Goal: Communication & Community: Answer question/provide support

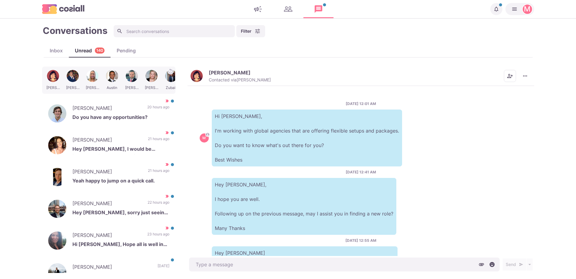
scroll to position [224, 0]
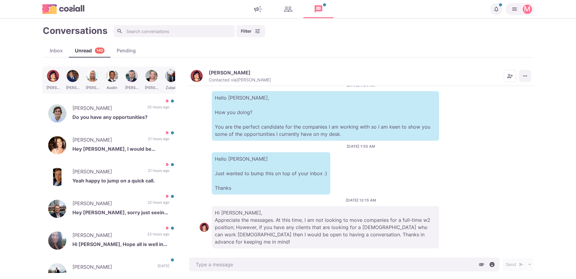
click at [526, 76] on icon "More menu" at bounding box center [525, 76] width 6 height 6
click at [493, 103] on button "Mark as Not Important" at bounding box center [501, 100] width 59 height 9
click at [114, 118] on p "Do you have any opportunities?" at bounding box center [120, 118] width 97 height 9
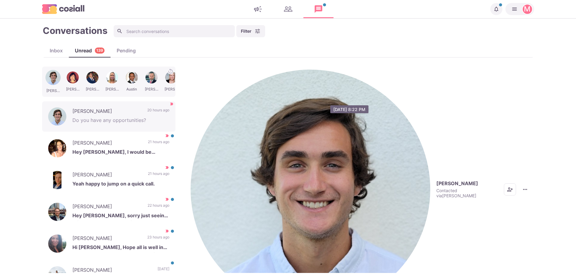
scroll to position [273, 0]
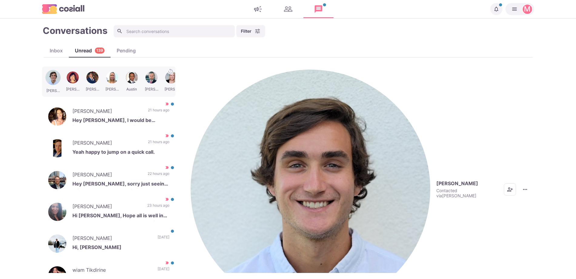
click at [197, 73] on img "button" at bounding box center [311, 190] width 240 height 240
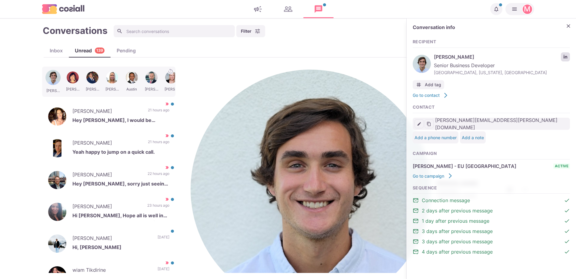
click at [565, 59] on link "LinkedIn profile link" at bounding box center [565, 56] width 9 height 9
click at [569, 25] on icon "Close" at bounding box center [568, 26] width 6 height 6
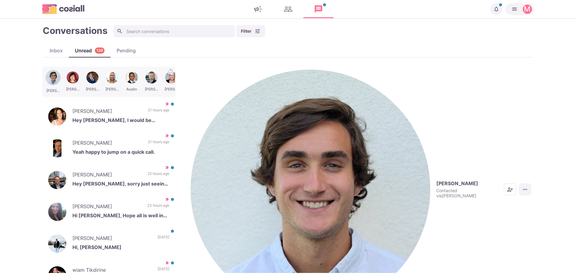
click at [523, 189] on icon "More menu" at bounding box center [525, 189] width 4 height 1
click at [503, 100] on button "Mark as Not Important" at bounding box center [501, 100] width 59 height 9
click at [148, 109] on p "21 hours ago" at bounding box center [159, 112] width 22 height 9
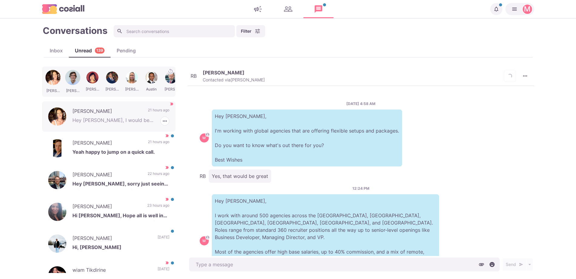
scroll to position [71, 0]
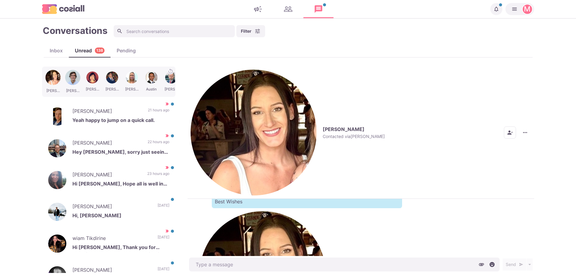
click at [201, 74] on img "button" at bounding box center [254, 133] width 126 height 126
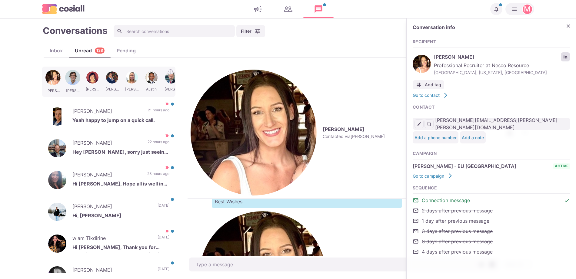
click at [567, 54] on link "LinkedIn profile link" at bounding box center [565, 56] width 9 height 9
type textarea "x"
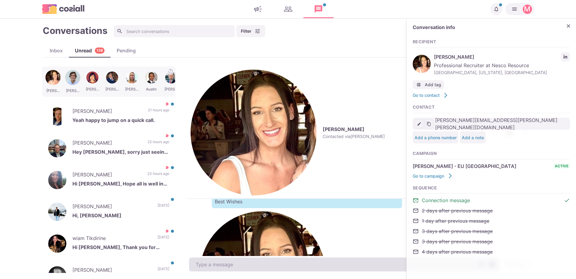
click at [277, 267] on textarea at bounding box center [344, 265] width 310 height 14
type textarea "W"
type textarea "x"
type textarea "When wou"
type textarea "x"
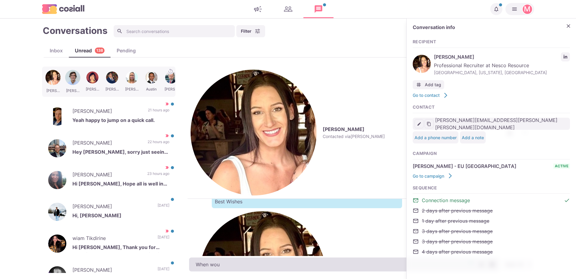
type textarea "When woul"
type textarea "x"
type textarea "When would"
type textarea "x"
type textarea "When would y"
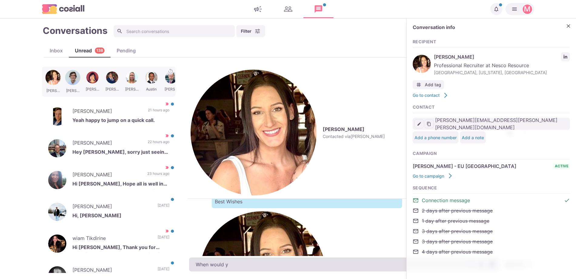
type textarea "x"
type textarea "When would yo"
type textarea "x"
type textarea "When would you"
type textarea "x"
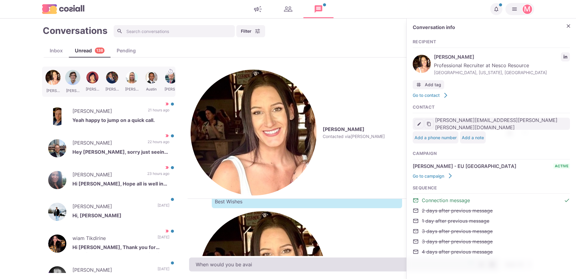
type textarea "When would you be ava"
type textarea "x"
type textarea "When would you be avai"
type textarea "x"
type textarea "When would you be avail"
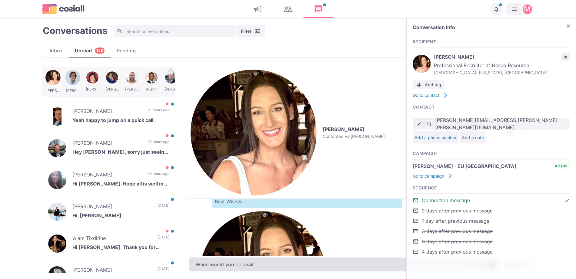
type textarea "x"
type textarea "When would you be availb"
type textarea "x"
type textarea "When would you be availab"
type textarea "x"
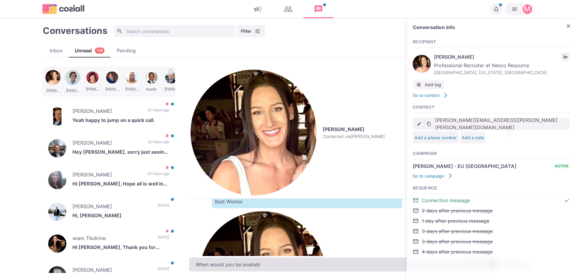
type textarea "When would you be available"
type textarea "x"
type textarea "When would you be available"
type textarea "x"
type textarea "When would you be available f"
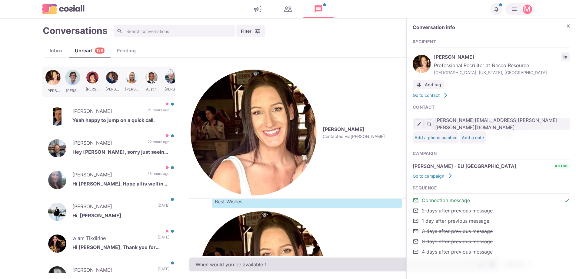
type textarea "x"
type textarea "When would you be available fo"
type textarea "x"
type textarea "When would you be available for a call"
type textarea "x"
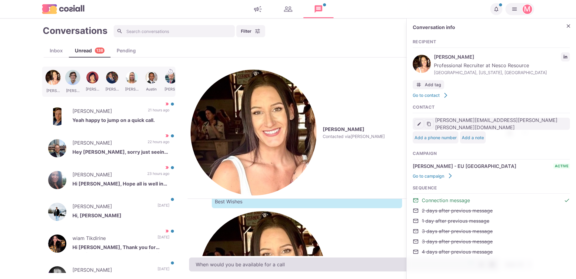
type textarea "When would you be available for a call"
type textarea "x"
type textarea "When would you be available for a call?"
type textarea "x"
type textarea "When would you be available for a call?"
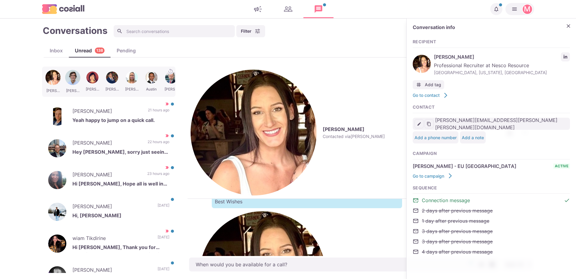
type textarea "x"
type textarea "When would you be available for a call?"
click at [566, 24] on icon "Close" at bounding box center [568, 26] width 6 height 6
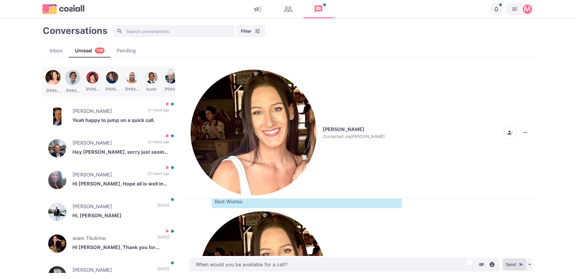
click at [512, 259] on button "Send" at bounding box center [514, 265] width 24 height 12
type textarea "x"
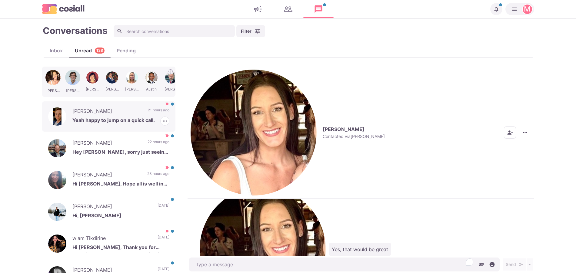
click at [113, 112] on p "[PERSON_NAME]" at bounding box center [106, 112] width 69 height 9
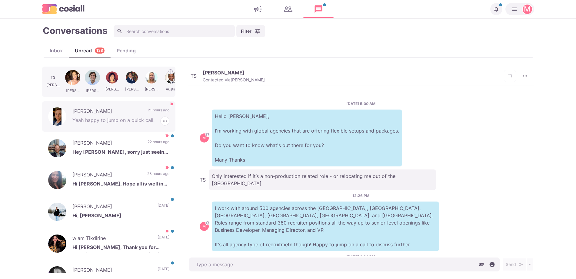
scroll to position [20, 0]
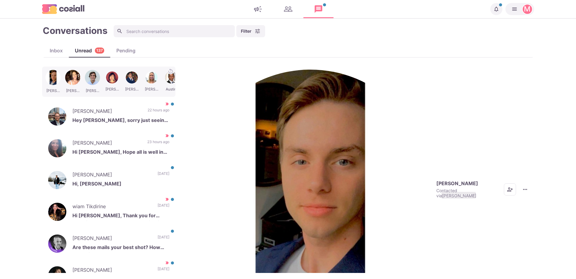
type textarea "x"
type textarea "A"
type textarea "x"
type textarea "W"
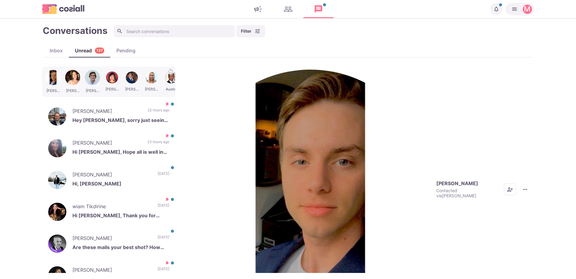
type textarea "x"
type textarea "Wh"
type textarea "x"
type textarea "Whe"
type textarea "x"
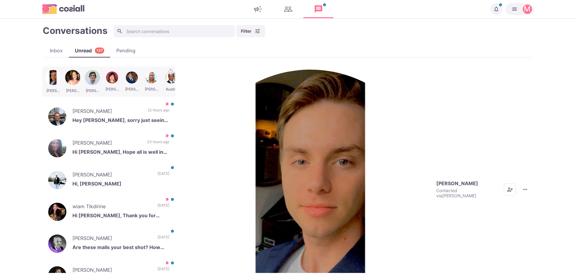
type textarea "When"
type textarea "x"
type textarea "When w"
type textarea "x"
type textarea "When wo"
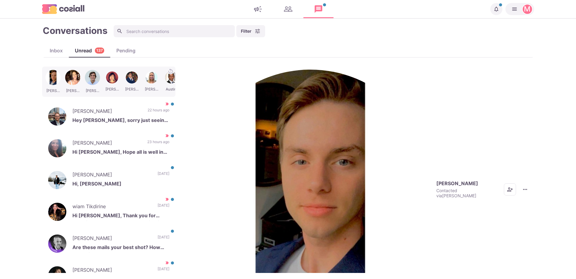
type textarea "x"
type textarea "When wou"
type textarea "x"
type textarea "When woul"
type textarea "x"
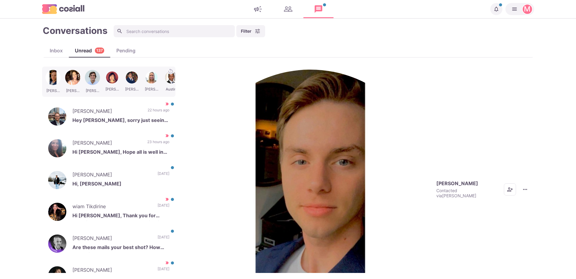
type textarea "When would"
type textarea "x"
type textarea "When would"
type textarea "x"
type textarea "When would y"
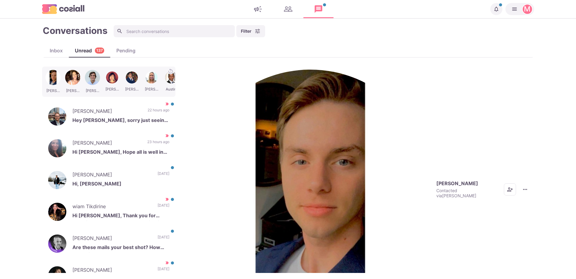
type textarea "x"
type textarea "When would yo"
type textarea "x"
type textarea "When would you"
type textarea "x"
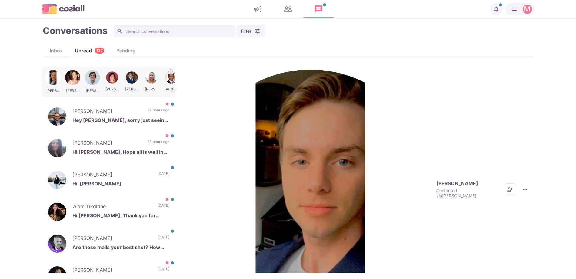
type textarea "When would you be fre"
type textarea "x"
type textarea "When would you be free for"
type textarea "x"
type textarea "When would you be free for a"
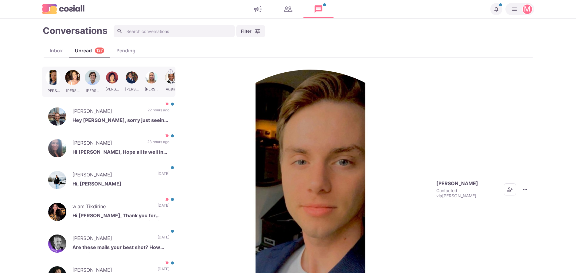
type textarea "x"
type textarea "When would you be free for a quic"
type textarea "x"
type textarea "When would you be free for a quick"
type textarea "x"
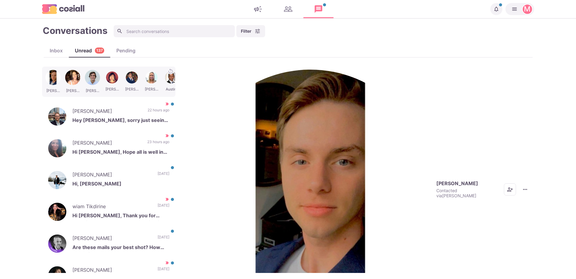
type textarea "When would you be free for a quick c"
type textarea "x"
type textarea "When would you be free for a quick cha"
type textarea "x"
type textarea "When would you be free for a quick chat"
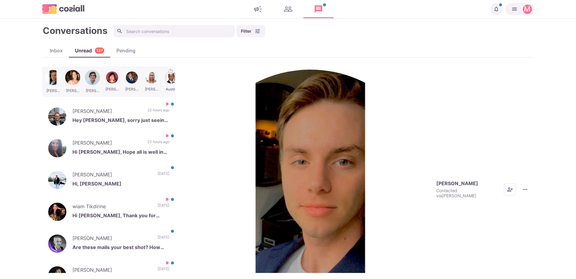
type textarea "x"
type textarea "When would you be free for a quick chat?"
type textarea "x"
type textarea "When would you be free for a quick chat? C"
type textarea "x"
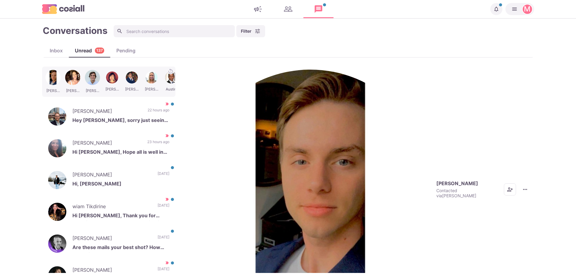
type textarea "When would you be free for a quick chat? Can"
type textarea "x"
type textarea "When would you be free for a quick chat? Can"
type textarea "x"
type textarea "When would you be free for a quick chat? Can y"
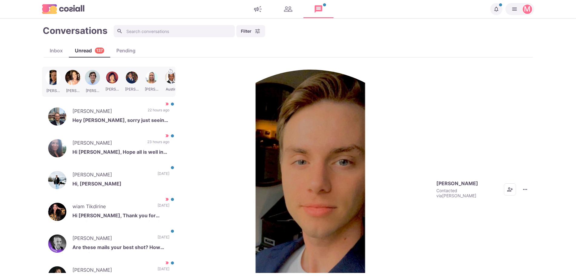
type textarea "x"
type textarea "When would you be free for a quick chat? Can you"
type textarea "x"
type textarea "When would you be free for a quick chat? Can you d"
type textarea "x"
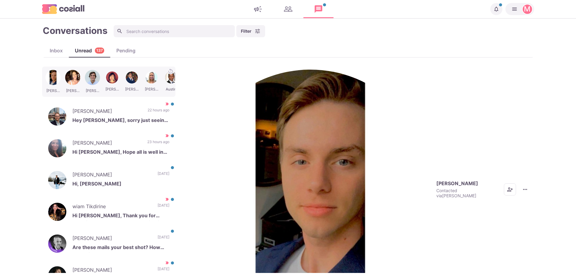
type textarea "When would you be free for a quick chat? Can you dr"
type textarea "x"
type textarea "When would you be free for a quick chat? Can you drop"
type textarea "x"
type textarea "When would you be free for a quick chat? Can you drop"
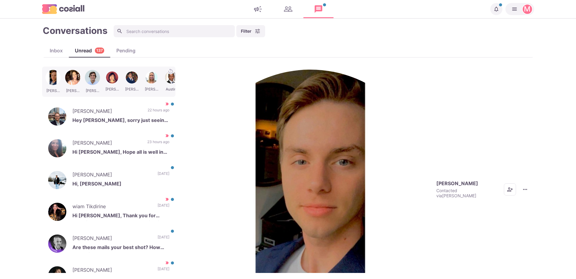
type textarea "x"
type textarea "When would you be free for a quick chat? Can you drop m"
type textarea "x"
type textarea "When would you be free for a quick chat? Can you drop me"
type textarea "x"
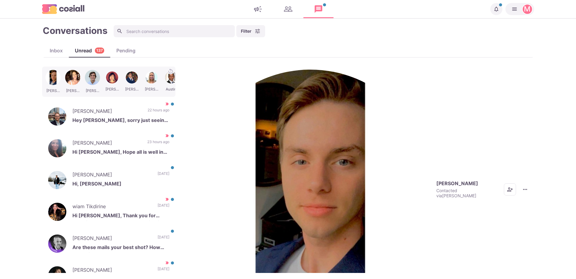
type textarea "When would you be free for a quick chat? Can you drop me y"
type textarea "x"
type textarea "When would you be free for a quick chat? Can you drop me yo"
type textarea "x"
type textarea "When would you be free for a quick chat? Can you drop me you"
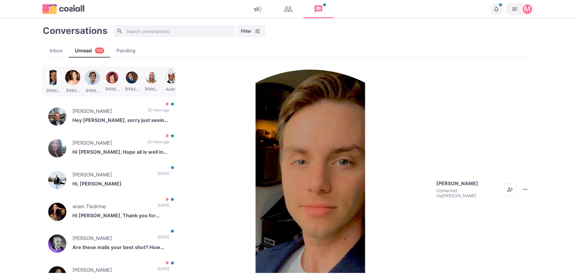
type textarea "x"
type textarea "When would you be free for a quick chat? Can you drop me your"
type textarea "x"
type textarea "When would you be free for a quick chat? Can you drop me your"
type textarea "x"
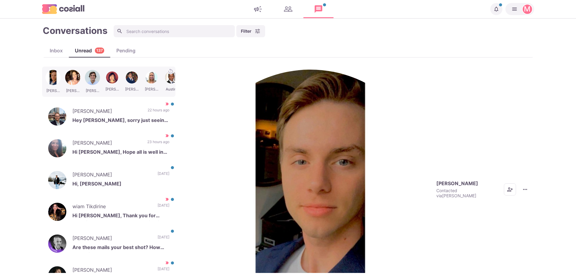
type textarea "When would you be free for a quick chat? Can you drop me your ph"
type textarea "x"
type textarea "When would you be free for a quick chat? Can you drop me your phonoe n"
type textarea "x"
type textarea "When would you be free for a quick chat? Can you drop me your phonoe number too"
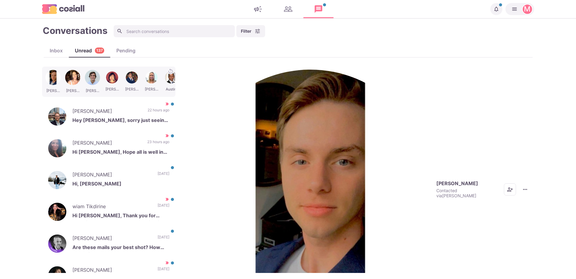
scroll to position [3, 0]
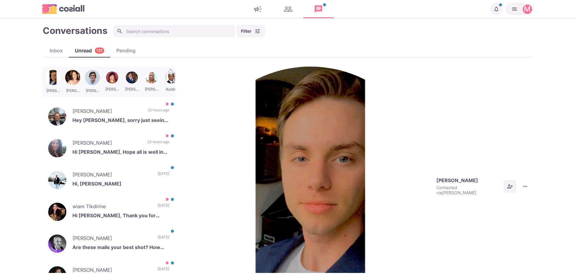
click at [507, 184] on icon "Add add contacts" at bounding box center [510, 187] width 6 height 6
click at [99, 173] on p "[PERSON_NAME]" at bounding box center [111, 175] width 79 height 9
click at [114, 117] on p "Hey [PERSON_NAME], sorry just seeing this I am open to a call Fridays work best…" at bounding box center [120, 121] width 97 height 9
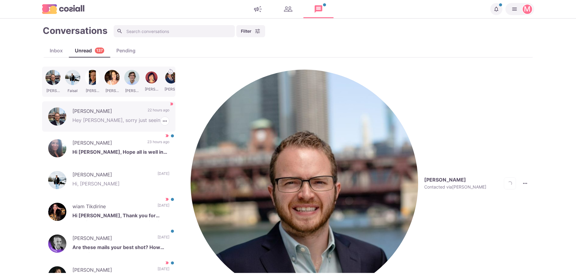
scroll to position [94, 0]
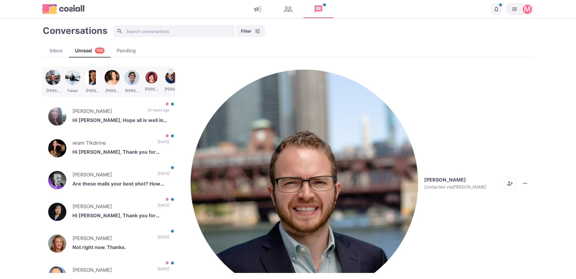
click at [197, 74] on img "button" at bounding box center [304, 183] width 227 height 227
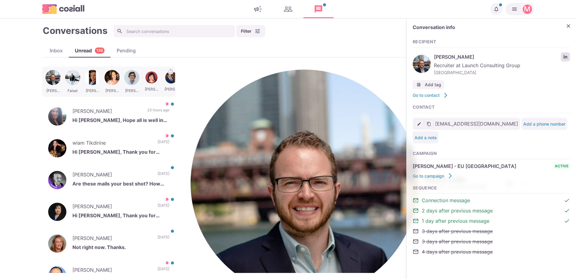
click at [564, 57] on icon "LinkedIn profile link" at bounding box center [565, 57] width 4 height 4
click at [570, 28] on icon "Close" at bounding box center [568, 26] width 6 height 6
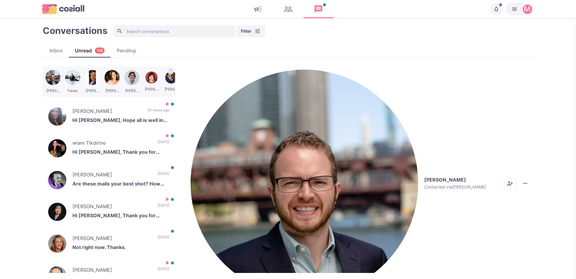
type textarea "x"
type textarea "I w"
type textarea "x"
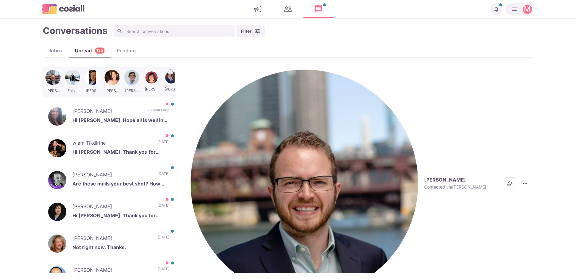
type textarea "I wi"
type textarea "x"
type textarea "I wil"
type textarea "x"
type textarea "I wil"
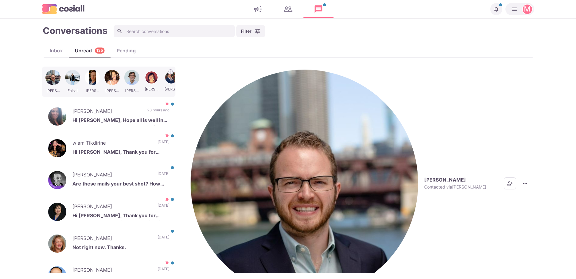
type textarea "x"
type textarea "I wi"
type textarea "x"
type textarea "I w"
type textarea "x"
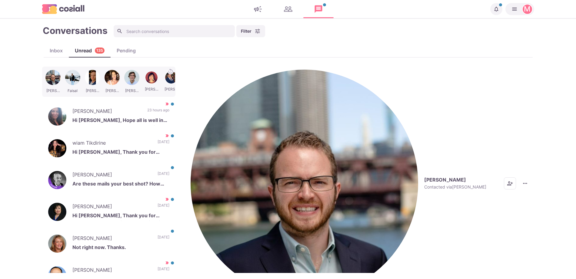
type textarea "I"
type textarea "x"
type textarea "I"
type textarea "x"
type textarea "I'"
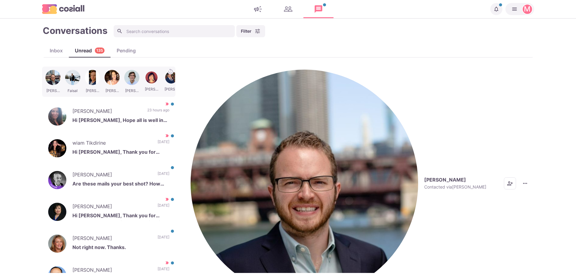
type textarea "x"
type textarea "I"
type textarea "x"
type textarea "I"
type textarea "x"
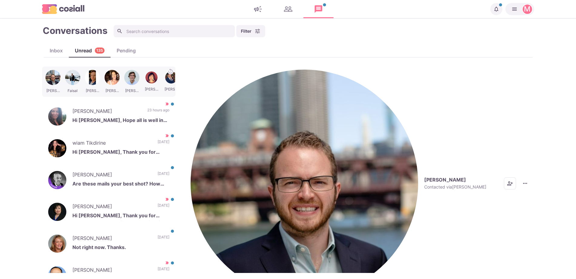
type textarea "I"
type textarea "x"
type textarea "I'm"
type textarea "x"
type textarea "I'm"
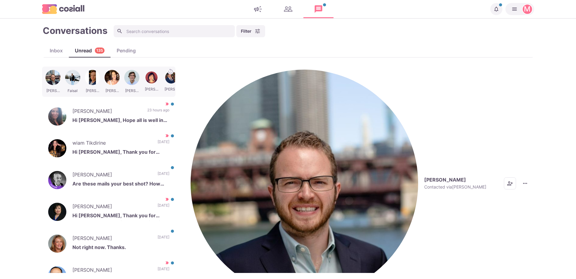
type textarea "x"
type textarea "I'm"
type textarea "x"
type textarea "I'm"
type textarea "x"
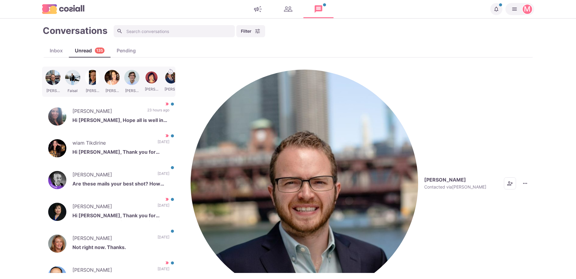
type textarea "I'm b"
type textarea "x"
type textarea "I'm ba"
type textarea "x"
type textarea "I'm bas"
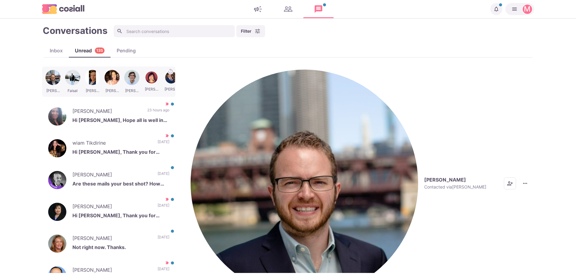
type textarea "x"
type textarea "I'm base"
type textarea "x"
type textarea "I'm based"
type textarea "x"
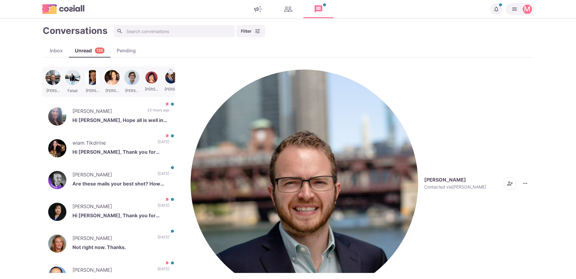
type textarea "I'm based i"
type textarea "x"
type textarea "I'm based"
type textarea "x"
type textarea "I'm based"
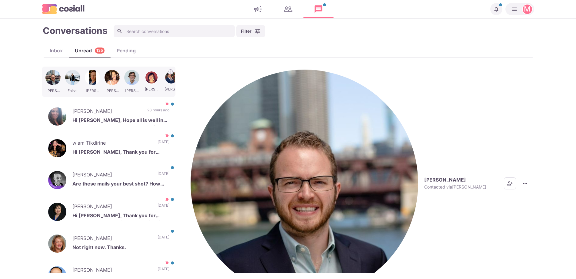
type textarea "x"
type textarea "I'm based"
type textarea "x"
type textarea "I'm based i"
type textarea "x"
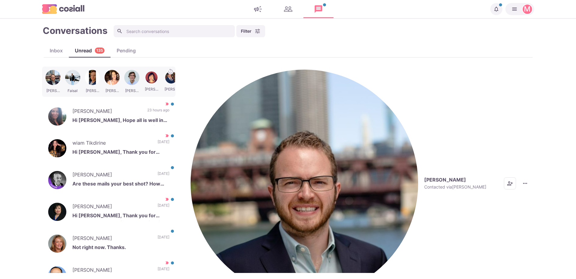
type textarea "I'm based in"
type textarea "x"
type textarea "I'm based in t"
type textarea "x"
type textarea "I'm based in the"
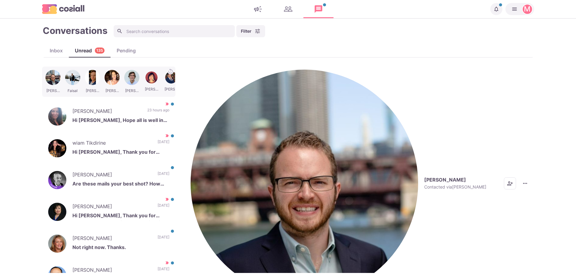
type textarea "x"
type textarea "I'm based in the U"
type textarea "x"
type textarea "I'm based in the [GEOGRAPHIC_DATA]"
type textarea "x"
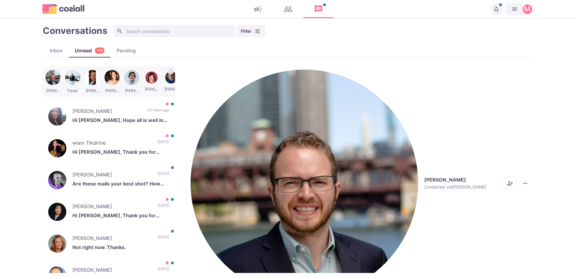
type textarea "I'm based in the [GEOGRAPHIC_DATA] b"
type textarea "x"
type textarea "I'm based in the [GEOGRAPHIC_DATA] but"
type textarea "x"
type textarea "I'm based in the [GEOGRAPHIC_DATA] but I"
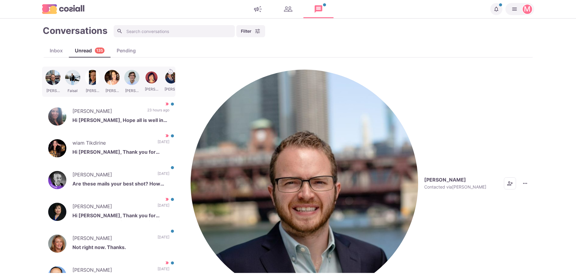
type textarea "x"
type textarea "I'm based in the [GEOGRAPHIC_DATA] but I can be"
type textarea "x"
click at [507, 181] on icon "Add add contacts" at bounding box center [510, 184] width 6 height 6
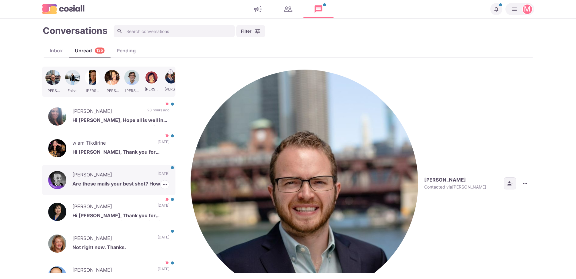
click at [104, 180] on p "Are these mails your best shot? How you build your network? No thank you [PERSO…" at bounding box center [120, 184] width 97 height 9
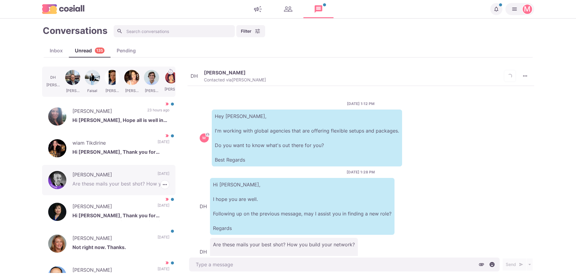
scroll to position [25, 0]
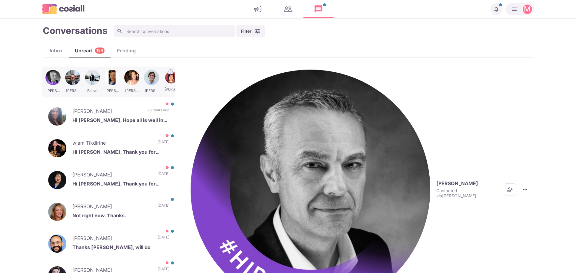
click at [197, 67] on div "[PERSON_NAME] Contacted via [PERSON_NAME] [PERSON_NAME] as Unread Mark as Impor…" at bounding box center [360, 190] width 346 height 246
click at [197, 74] on img "button" at bounding box center [311, 190] width 240 height 240
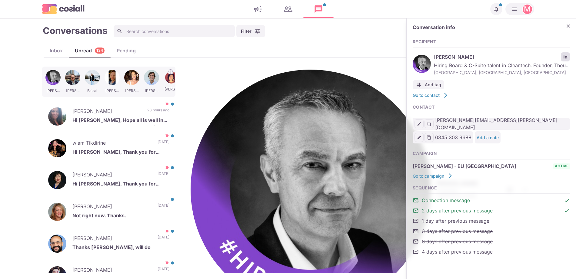
click at [563, 60] on link "LinkedIn profile link" at bounding box center [565, 56] width 9 height 9
click at [121, 217] on p "Not right now. Thanks." at bounding box center [120, 216] width 97 height 9
click at [126, 252] on div "[PERSON_NAME] Thanks [PERSON_NAME], will do [DATE]" at bounding box center [108, 244] width 133 height 30
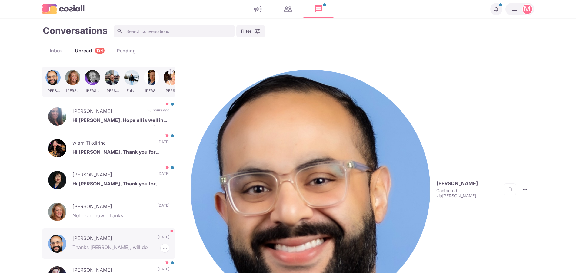
scroll to position [263, 0]
click at [199, 76] on img "button" at bounding box center [311, 190] width 240 height 240
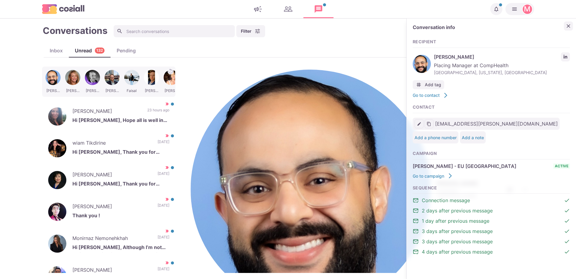
click at [570, 23] on icon "Close" at bounding box center [568, 26] width 6 height 6
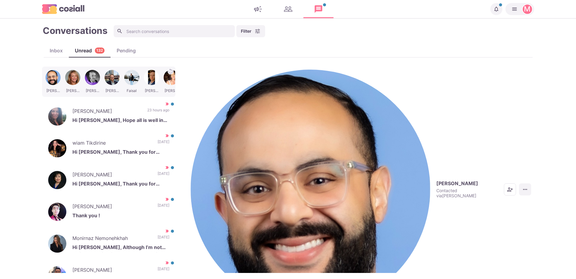
click at [526, 184] on button "More menu" at bounding box center [525, 190] width 12 height 12
click at [498, 98] on button "Mark as Not Important" at bounding box center [501, 100] width 59 height 9
click at [138, 140] on p "wiam Tikdirine" at bounding box center [111, 143] width 79 height 9
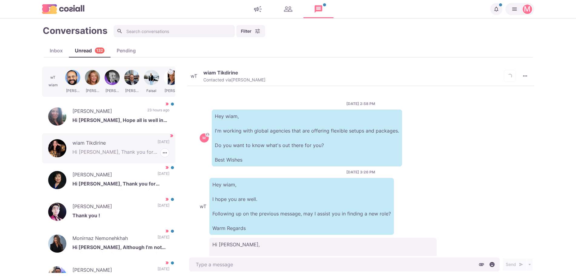
scroll to position [54, 0]
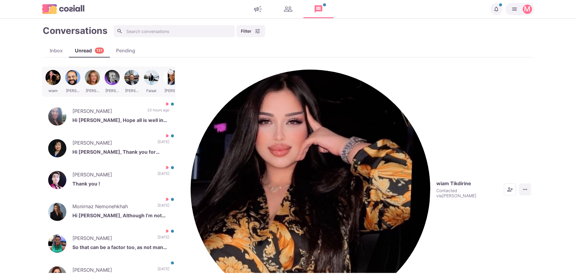
click at [526, 187] on icon "More menu" at bounding box center [525, 190] width 6 height 6
click at [509, 100] on button "Mark as Not Important" at bounding box center [501, 100] width 59 height 9
click at [110, 117] on p "Hi [PERSON_NAME], Hope all is well in your world. Always open to exploring opti…" at bounding box center [120, 121] width 97 height 9
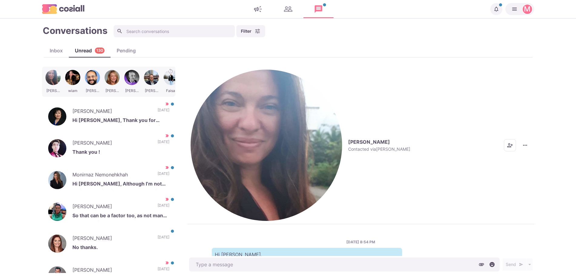
click at [194, 78] on img "button" at bounding box center [266, 145] width 151 height 151
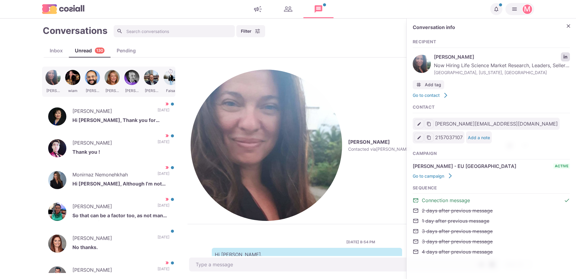
click at [564, 60] on link "LinkedIn profile link" at bounding box center [565, 56] width 9 height 9
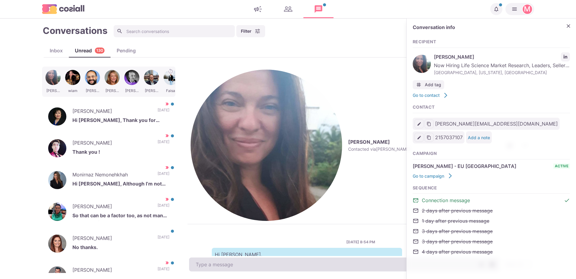
click at [224, 262] on textarea at bounding box center [344, 265] width 310 height 14
paste textarea "I work with around 500 agencies across the [GEOGRAPHIC_DATA], [GEOGRAPHIC_DATA]…"
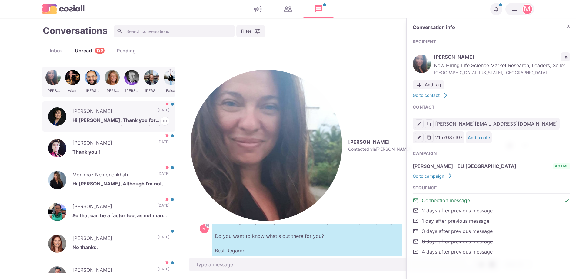
click at [104, 117] on p "Hi [PERSON_NAME], Thank you for reachng out. What did you have in mind?" at bounding box center [120, 121] width 97 height 9
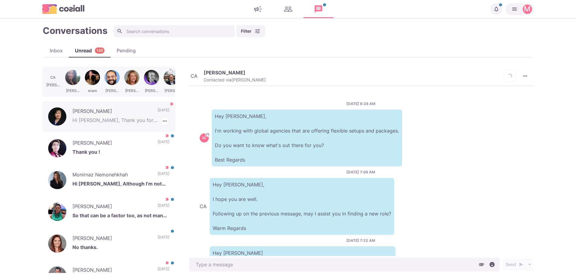
scroll to position [217, 0]
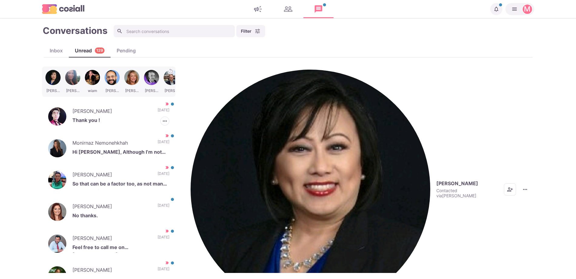
drag, startPoint x: 104, startPoint y: 116, endPoint x: 104, endPoint y: 104, distance: 11.5
click at [200, 80] on img "button" at bounding box center [311, 190] width 240 height 240
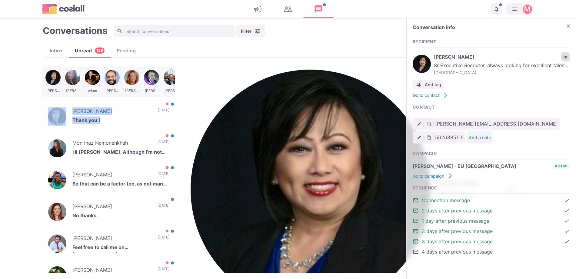
click at [565, 57] on icon "LinkedIn profile link" at bounding box center [565, 57] width 4 height 4
click at [572, 24] on button "Close" at bounding box center [568, 26] width 9 height 9
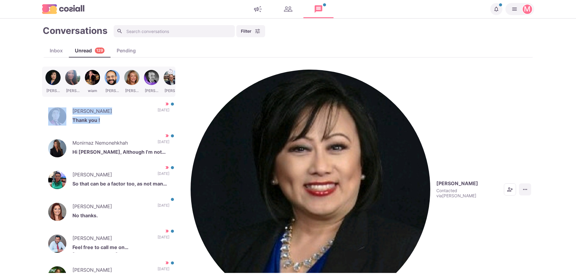
click at [525, 187] on icon "More menu" at bounding box center [525, 190] width 6 height 6
click at [494, 101] on button "Mark as Not Important" at bounding box center [501, 100] width 59 height 9
click at [133, 204] on p "[PERSON_NAME]" at bounding box center [111, 207] width 79 height 9
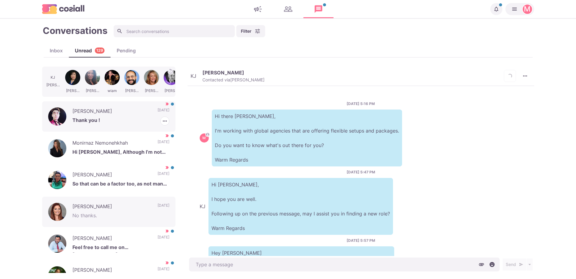
click at [113, 111] on p "[PERSON_NAME]" at bounding box center [111, 112] width 79 height 9
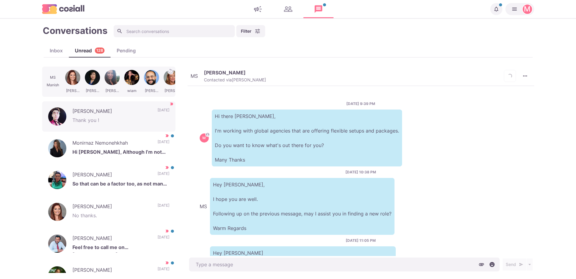
click at [159, 118] on p "Thank you !" at bounding box center [120, 121] width 97 height 9
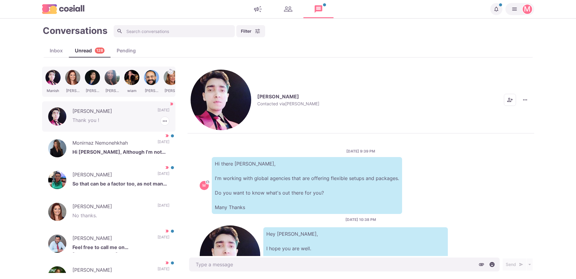
click at [159, 148] on p "Hi [PERSON_NAME], Although I’m not actively looking for a new opportunity at th…" at bounding box center [120, 152] width 97 height 9
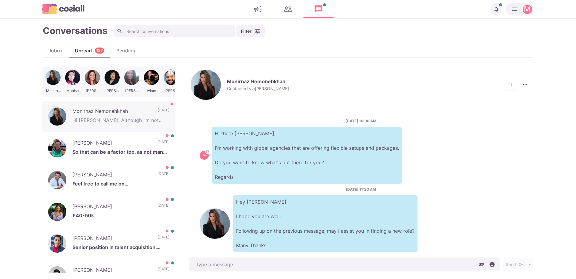
scroll to position [278, 0]
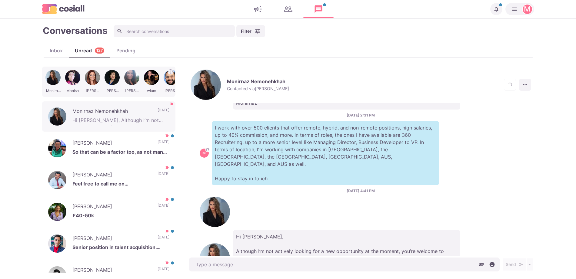
click at [522, 82] on icon "More menu" at bounding box center [525, 85] width 6 height 6
click at [495, 103] on button "Mark as Not Important" at bounding box center [501, 100] width 59 height 9
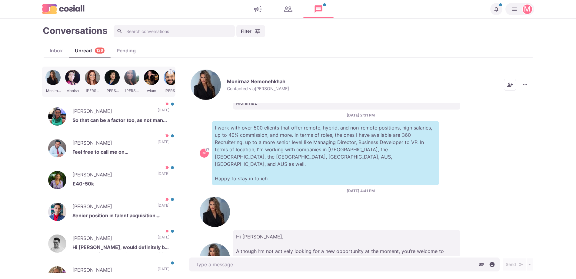
click at [227, 78] on p "Monirnaz Nemonehkhah" at bounding box center [256, 81] width 58 height 6
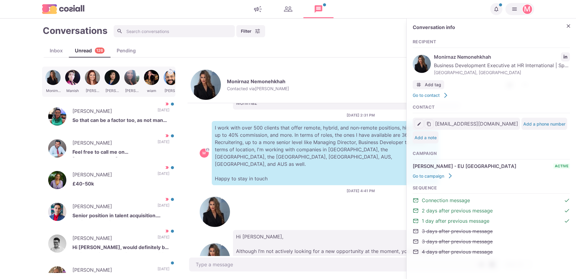
click at [189, 46] on div "Inbox Unread 126 Pending" at bounding box center [288, 50] width 489 height 13
click at [75, 74] on div at bounding box center [73, 81] width 18 height 27
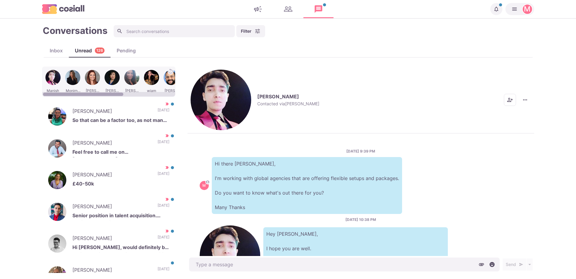
scroll to position [280, 0]
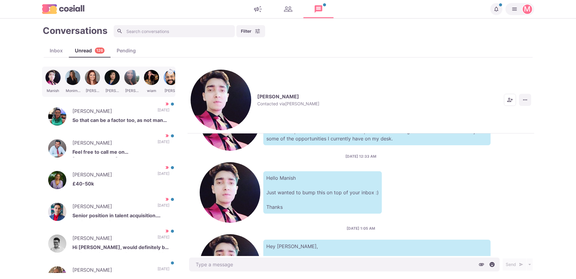
click at [527, 94] on button "More menu" at bounding box center [525, 100] width 12 height 12
click at [499, 102] on button "Mark as Not Important" at bounding box center [501, 100] width 59 height 9
click at [138, 120] on p "So that can be a factor too, as not many as companies have that budget" at bounding box center [120, 121] width 97 height 9
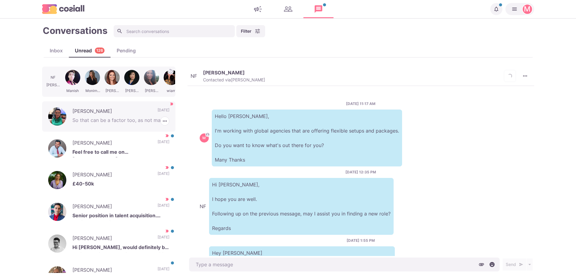
scroll to position [201, 0]
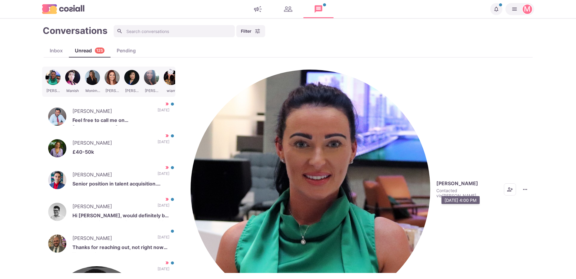
click at [525, 187] on icon "More menu" at bounding box center [525, 190] width 6 height 6
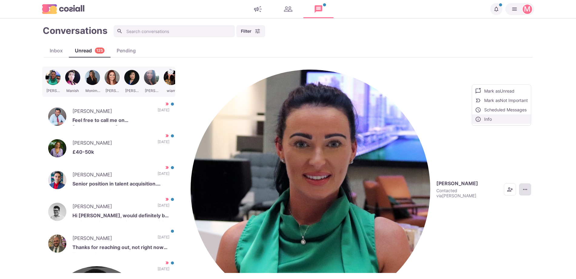
click at [496, 120] on button "Info" at bounding box center [501, 118] width 59 height 9
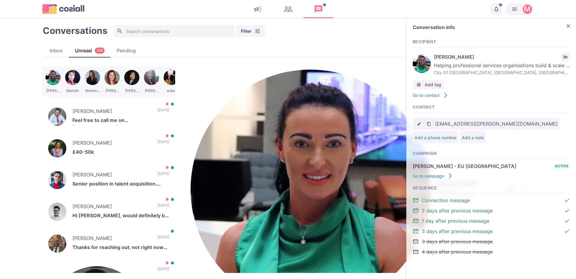
click at [560, 57] on div "[PERSON_NAME] Helping professional services organisations build & scale HR & Ta…" at bounding box center [491, 64] width 157 height 26
click at [564, 57] on icon "LinkedIn profile link" at bounding box center [565, 57] width 4 height 4
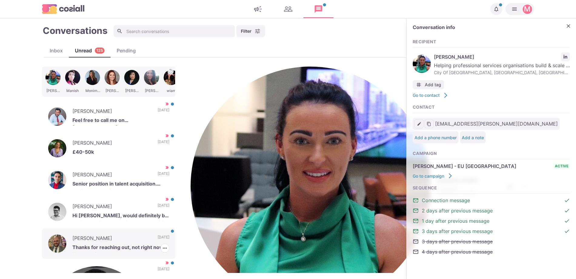
click at [117, 239] on p "[PERSON_NAME]" at bounding box center [111, 239] width 79 height 9
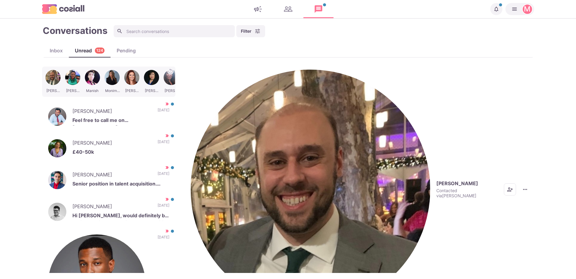
click at [202, 81] on button "[PERSON_NAME] Contacted via [PERSON_NAME]" at bounding box center [344, 190] width 307 height 240
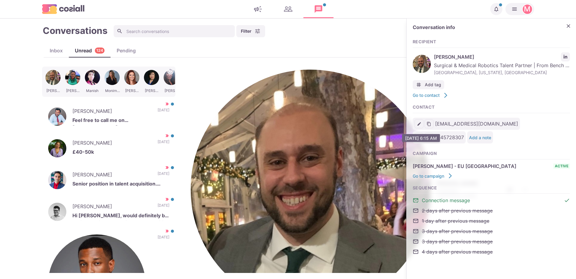
click at [568, 58] on link "LinkedIn profile link" at bounding box center [565, 56] width 9 height 9
click at [125, 108] on p "[PERSON_NAME]" at bounding box center [111, 112] width 79 height 9
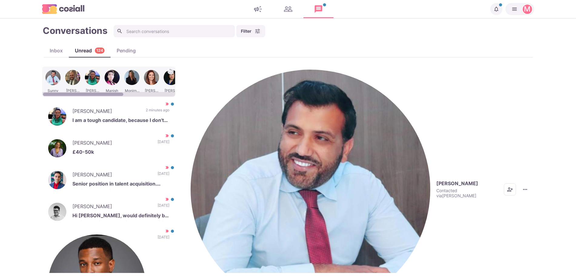
click at [194, 74] on img "button" at bounding box center [311, 190] width 240 height 240
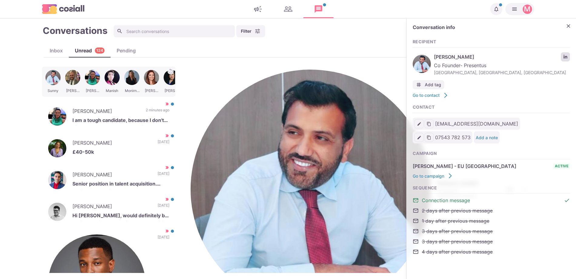
click at [565, 58] on icon "LinkedIn profile link" at bounding box center [565, 57] width 4 height 4
